Goal: Transaction & Acquisition: Purchase product/service

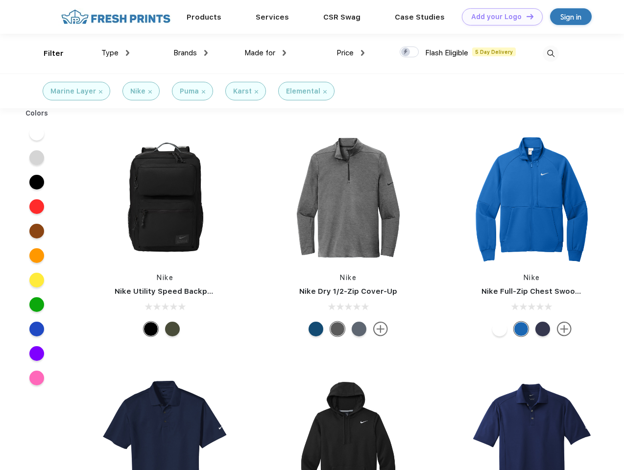
scroll to position [0, 0]
click at [498, 17] on link "Add your Logo Design Tool" at bounding box center [502, 16] width 81 height 17
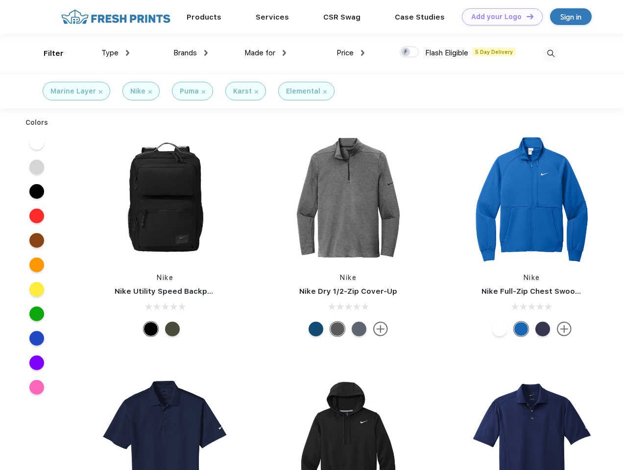
click at [0, 0] on div "Design Tool" at bounding box center [0, 0] width 0 height 0
click at [525, 16] on link "Add your Logo Design Tool" at bounding box center [502, 16] width 81 height 17
click at [47, 53] on div "Filter" at bounding box center [54, 53] width 20 height 11
click at [116, 53] on span "Type" at bounding box center [109, 52] width 17 height 9
click at [190, 53] on span "Brands" at bounding box center [185, 52] width 24 height 9
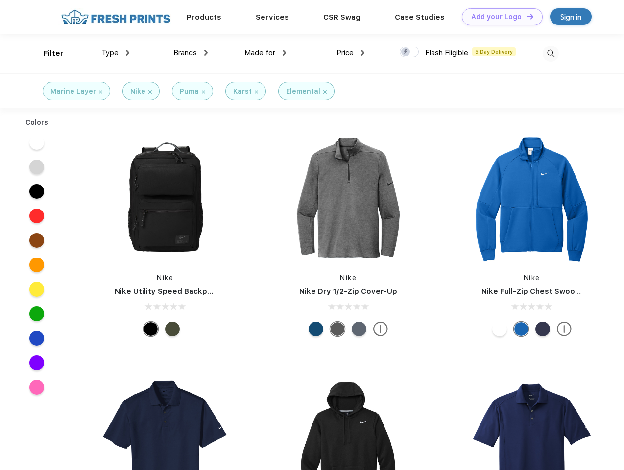
click at [265, 53] on span "Made for" at bounding box center [259, 52] width 31 height 9
click at [351, 53] on span "Price" at bounding box center [344, 52] width 17 height 9
click at [409, 52] on div at bounding box center [409, 52] width 19 height 11
click at [406, 52] on input "checkbox" at bounding box center [403, 49] width 6 height 6
click at [550, 53] on img at bounding box center [551, 54] width 16 height 16
